Goal: Task Accomplishment & Management: Use online tool/utility

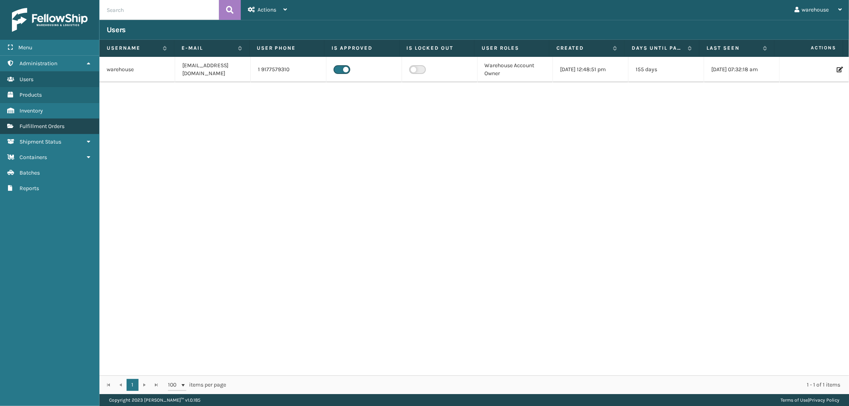
click at [43, 125] on span "Fulfillment Orders" at bounding box center [42, 126] width 45 height 7
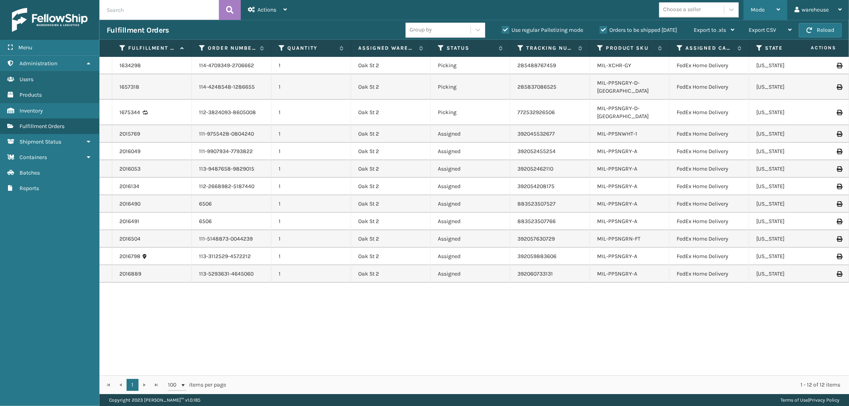
click at [777, 10] on icon at bounding box center [779, 10] width 4 height 6
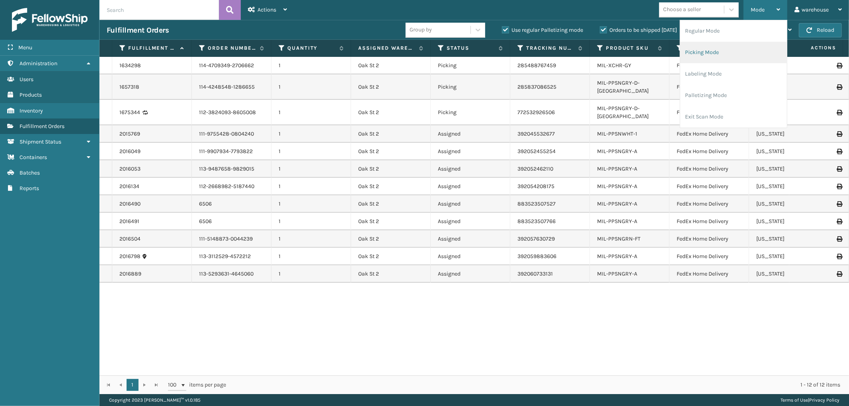
click at [711, 53] on li "Picking Mode" at bounding box center [733, 52] width 107 height 21
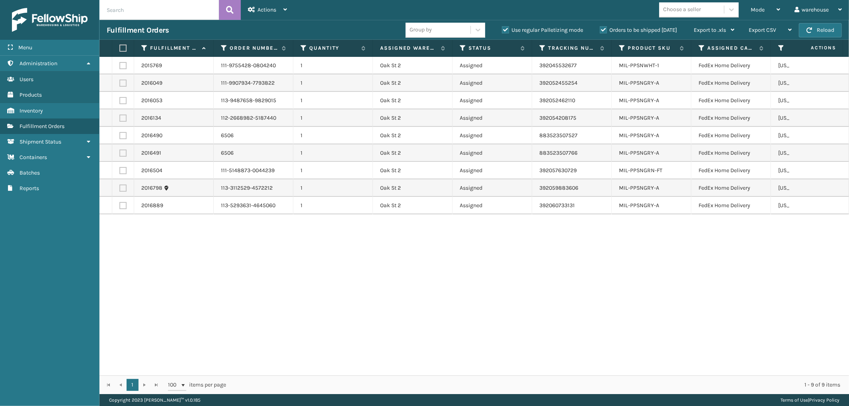
click at [121, 49] on label at bounding box center [121, 48] width 5 height 7
click at [120, 49] on input "checkbox" at bounding box center [119, 48] width 0 height 5
checkbox input "true"
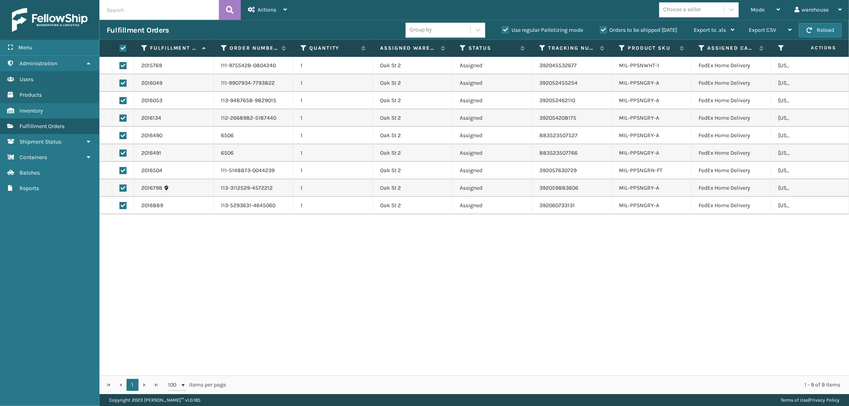
checkbox input "true"
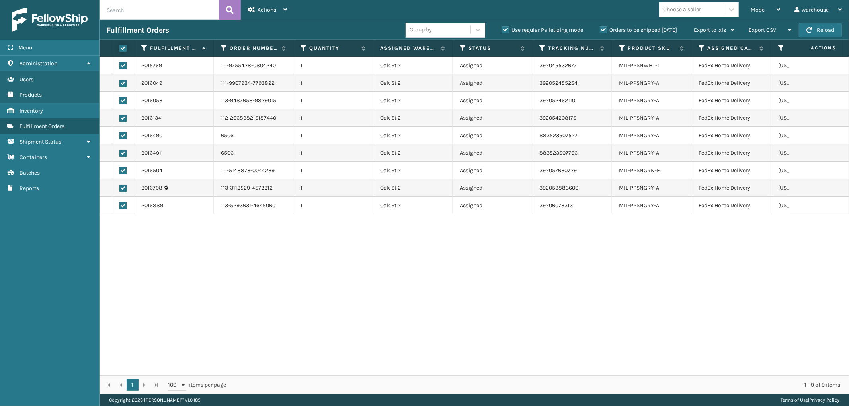
checkbox input "true"
click at [285, 10] on icon at bounding box center [285, 10] width 4 height 6
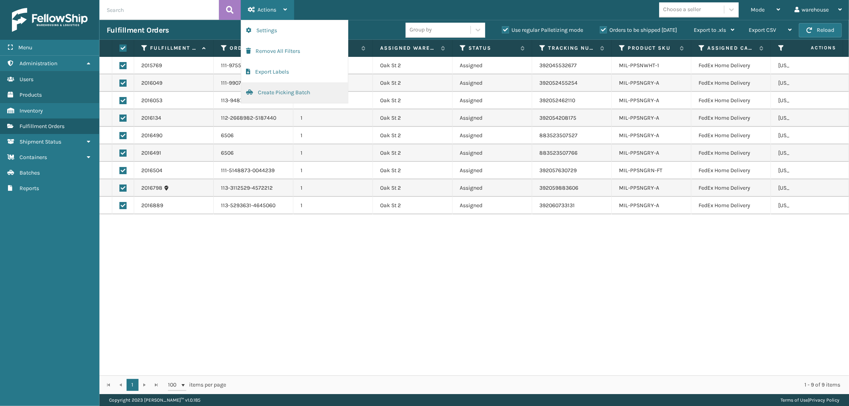
click at [288, 89] on button "Create Picking Batch" at bounding box center [294, 92] width 107 height 21
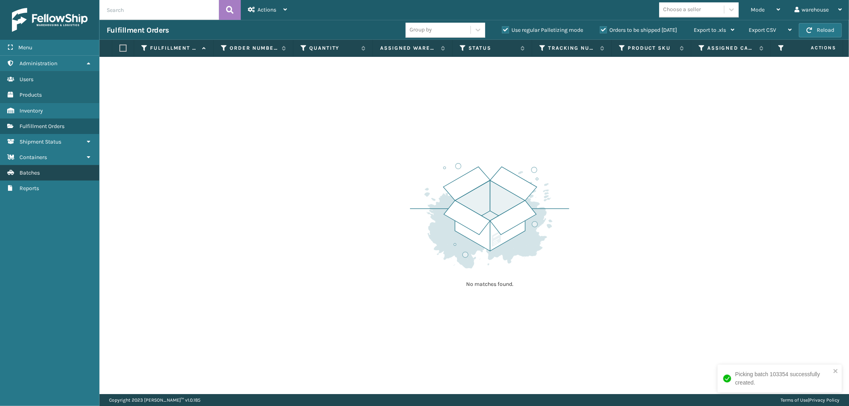
click at [46, 172] on link "Batches" at bounding box center [49, 173] width 99 height 16
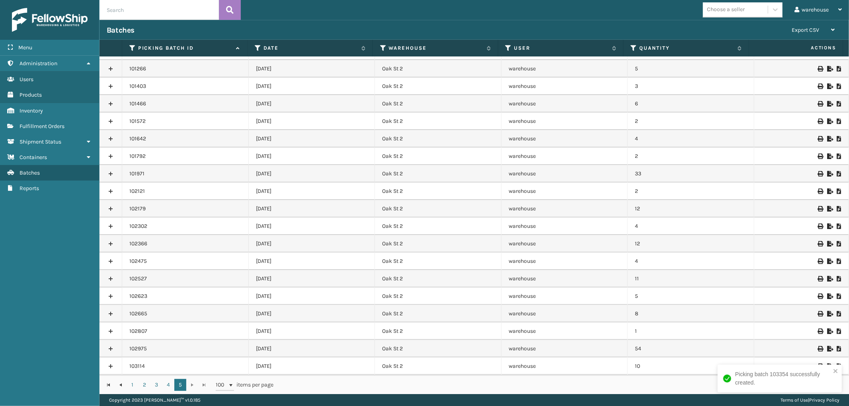
scroll to position [136, 0]
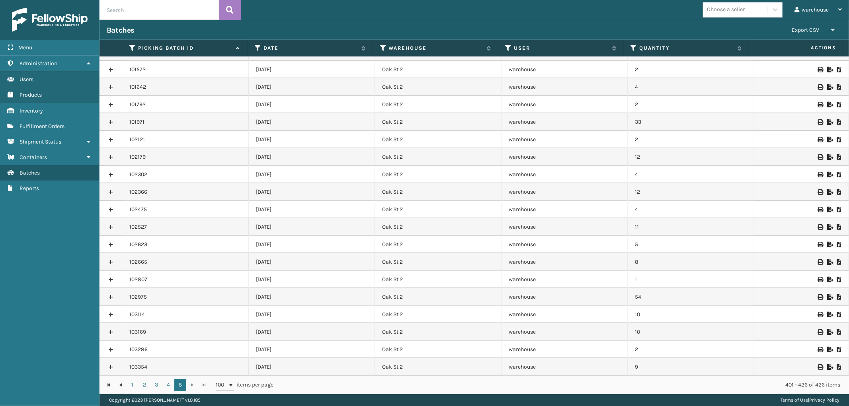
click at [818, 365] on icon at bounding box center [820, 368] width 5 height 6
